Goal: Information Seeking & Learning: Learn about a topic

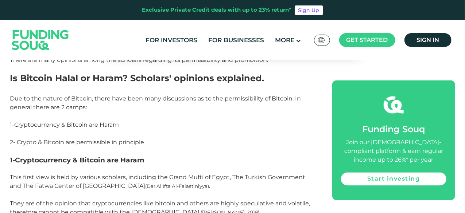
scroll to position [578, 0]
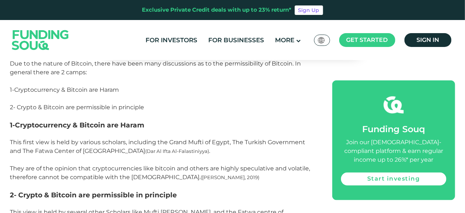
click at [180, 112] on p at bounding box center [163, 116] width 306 height 9
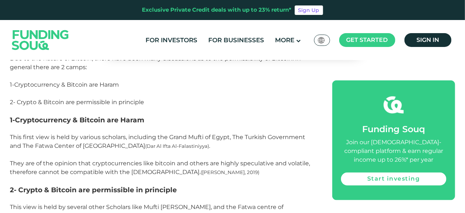
scroll to position [618, 0]
click at [36, 98] on span "2- Crypto & Bitcoin are permissible in principle" at bounding box center [77, 101] width 134 height 7
click at [37, 98] on span "2- Crypto & Bitcoin are permissible in principle" at bounding box center [77, 101] width 134 height 7
copy div "2- Crypto & Bitcoin are permissible in principle"
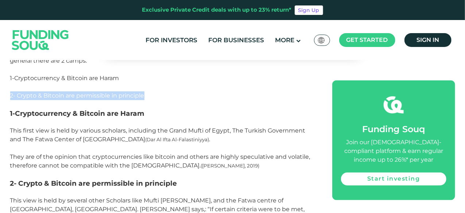
scroll to position [625, 0]
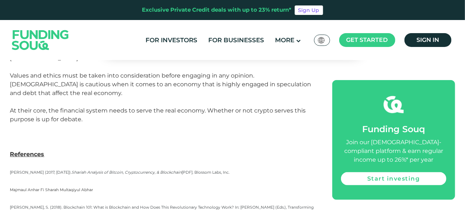
scroll to position [1762, 0]
